Goal: Use online tool/utility: Utilize a website feature to perform a specific function

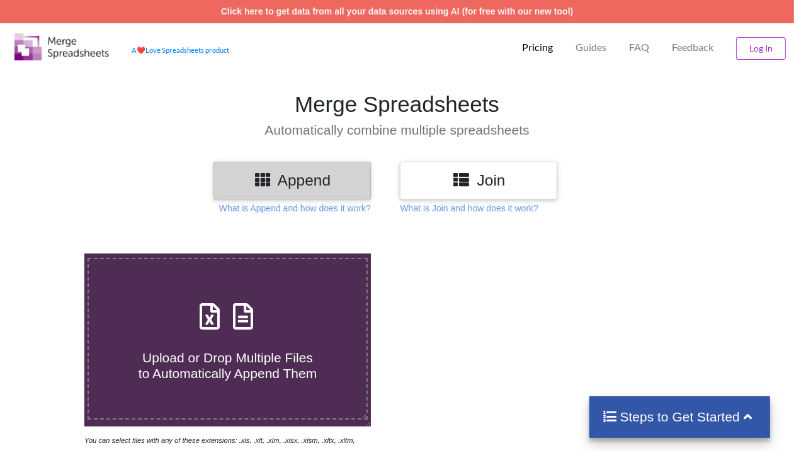
click at [263, 329] on div "Upload or Drop Multiple Files to Automatically Append Them" at bounding box center [228, 339] width 278 height 85
click at [52, 254] on input "Upload or Drop Multiple Files to Automatically Append Them" at bounding box center [52, 254] width 0 height 0
type input "C:\fakepath\[PERSON_NAME] shree attendance sheet month of [DATE] (1).xlsx"
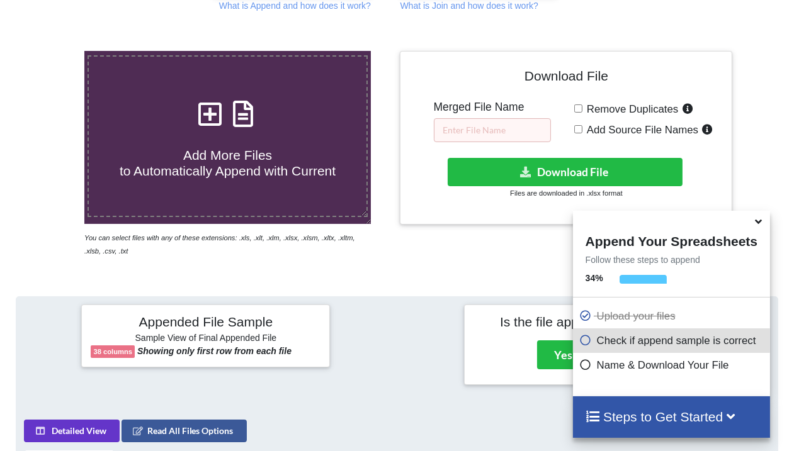
scroll to position [207, 0]
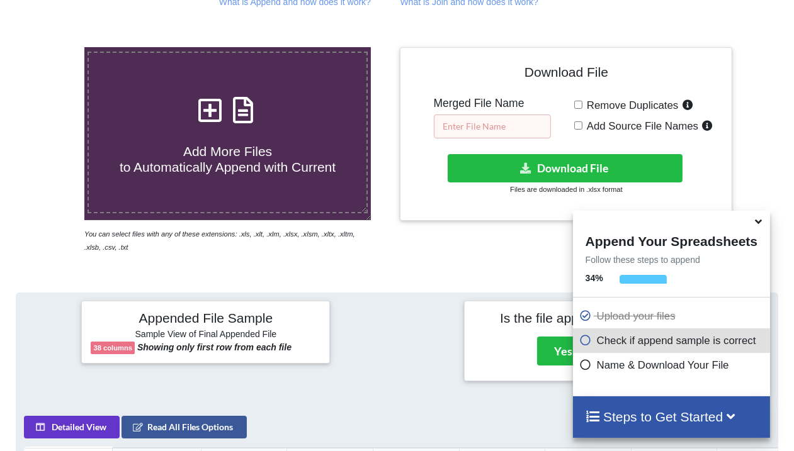
click at [532, 125] on input "text" at bounding box center [492, 127] width 117 height 24
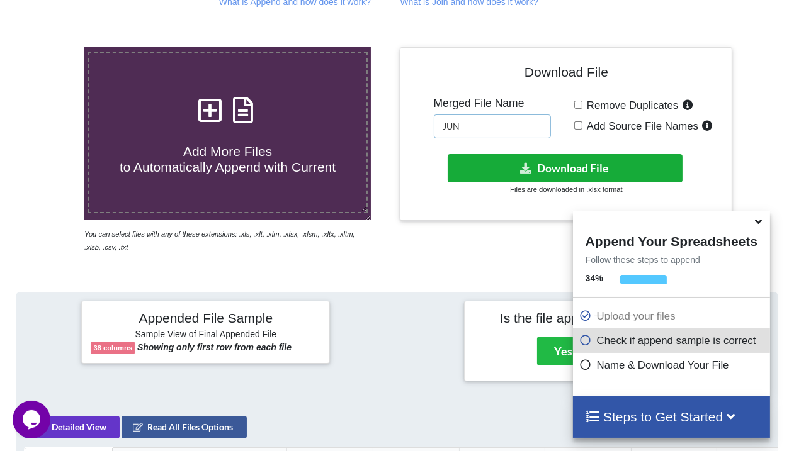
scroll to position [0, 0]
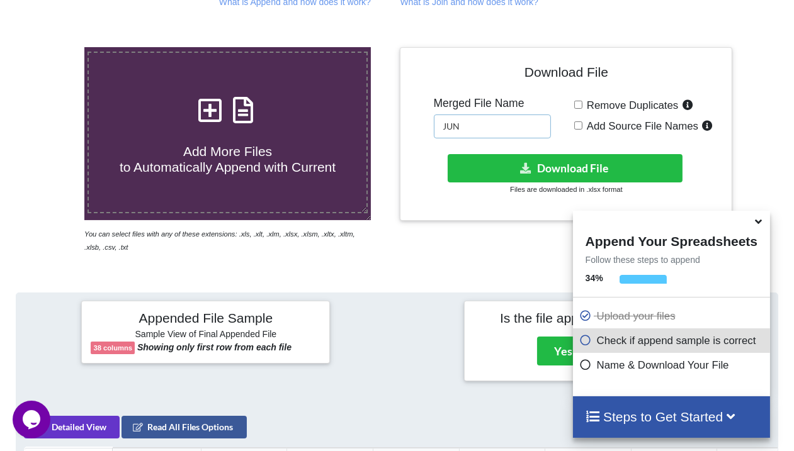
type input "JUN"
click at [580, 125] on input "Add Source File Names" at bounding box center [578, 126] width 8 height 8
checkbox input "true"
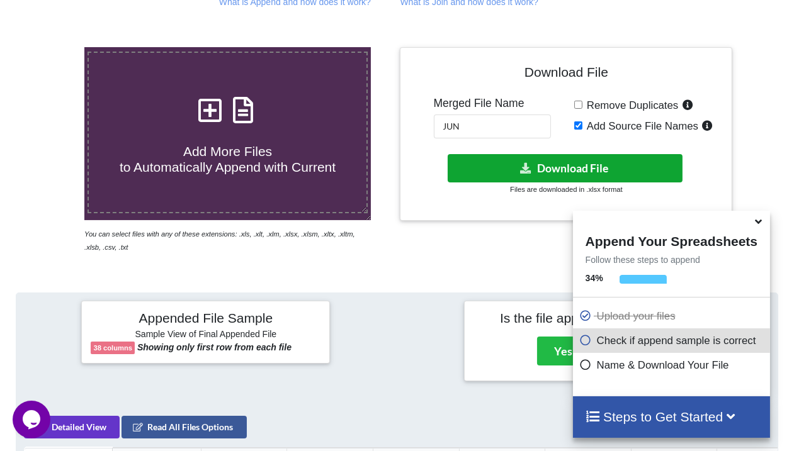
click at [566, 161] on button "Download File" at bounding box center [565, 168] width 235 height 28
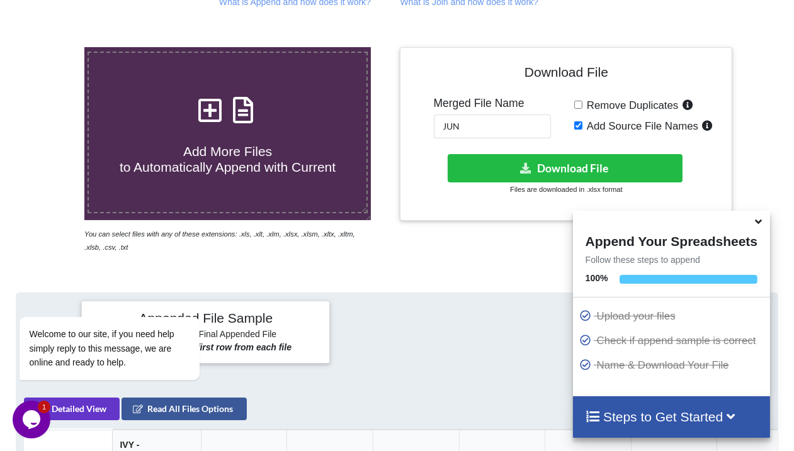
click at [577, 127] on input "Add Source File Names" at bounding box center [578, 126] width 8 height 8
checkbox input "false"
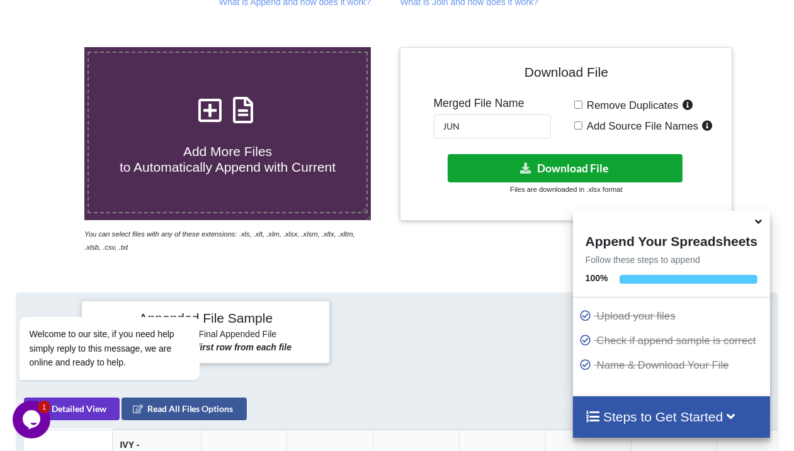
click at [565, 165] on button "Download File" at bounding box center [565, 168] width 235 height 28
